Goal: Task Accomplishment & Management: Manage account settings

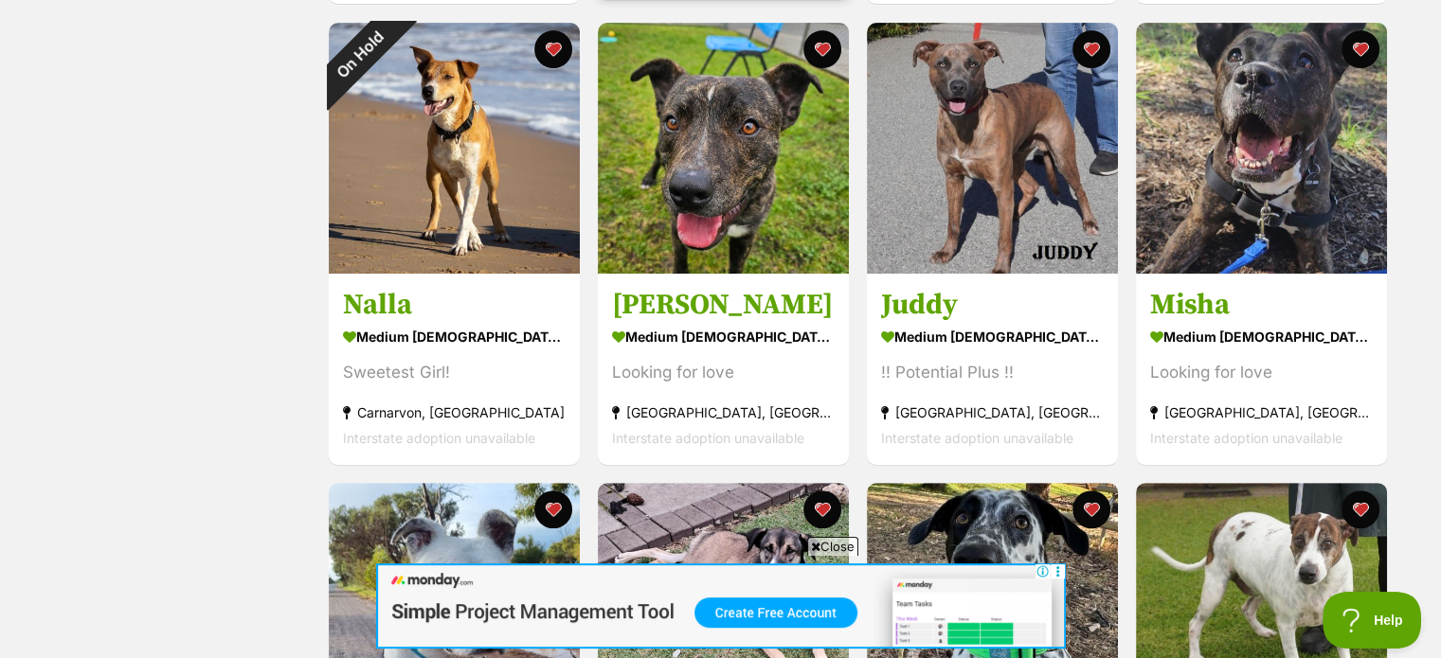
scroll to position [947, 0]
